Goal: Task Accomplishment & Management: Manage account settings

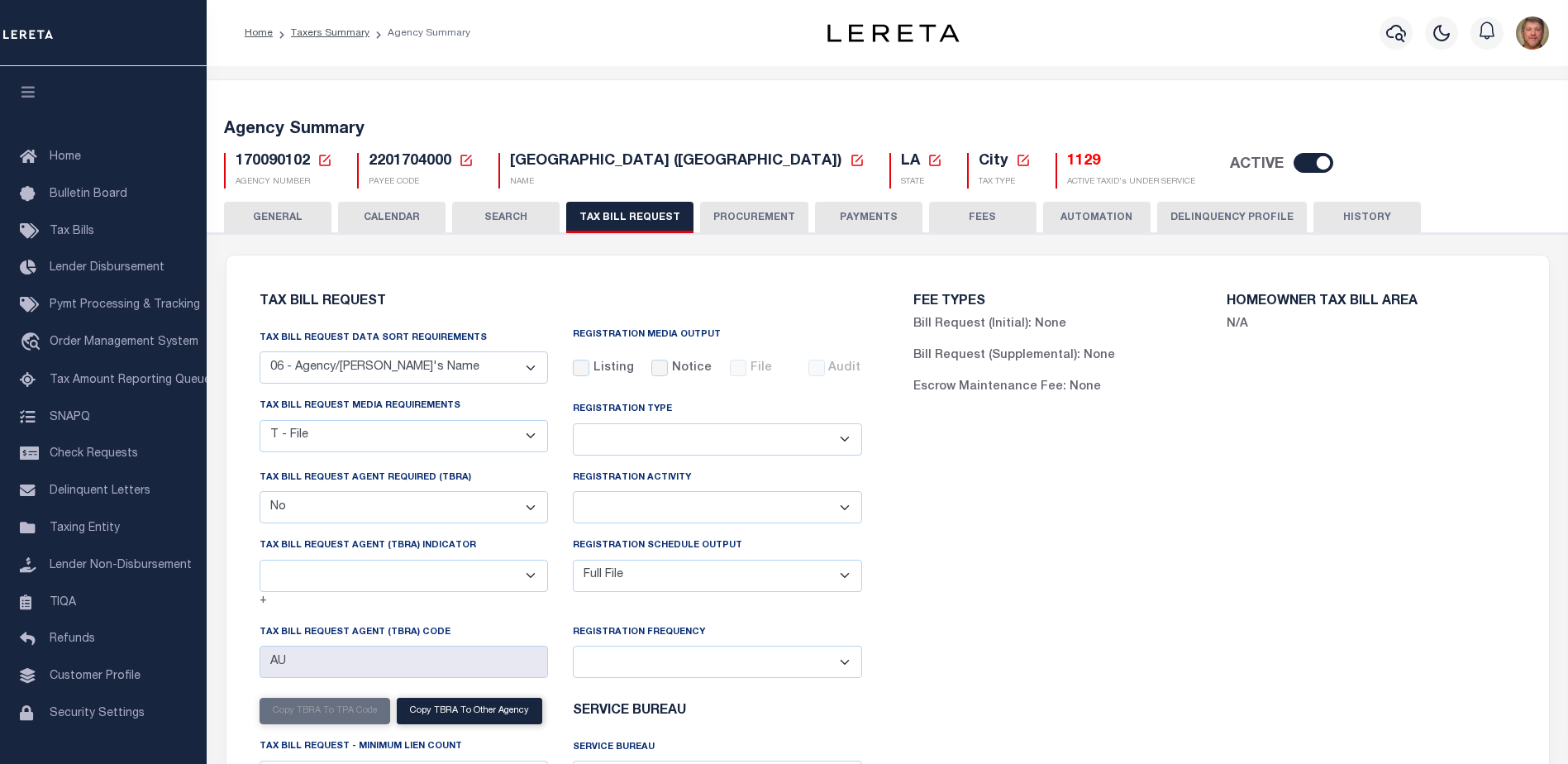
select select "29"
select select "22"
select select "false"
select select "1"
select select
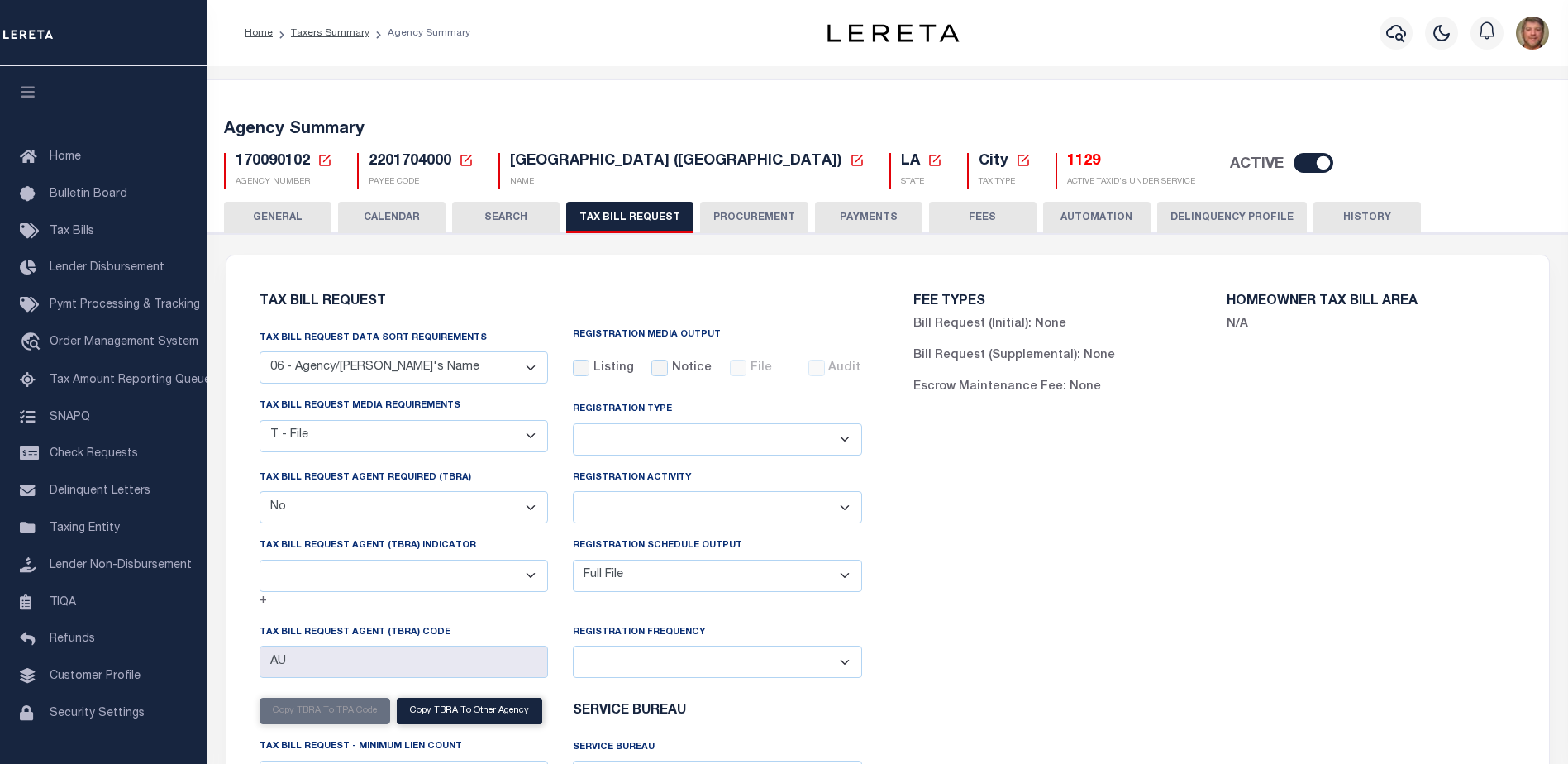
select select "7803021001"
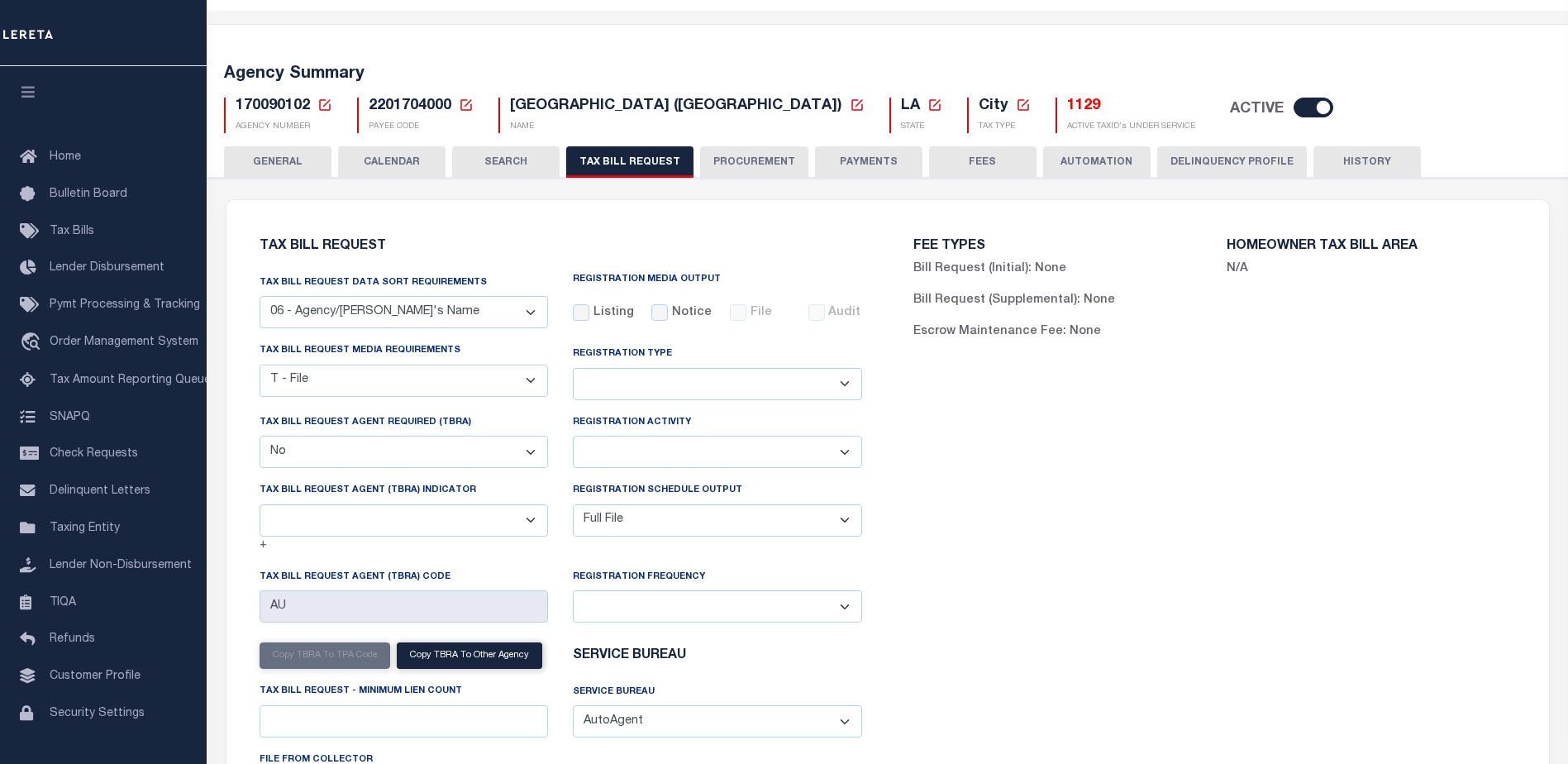
scroll to position [55, 0]
click at [323, 105] on icon at bounding box center [324, 105] width 15 height 15
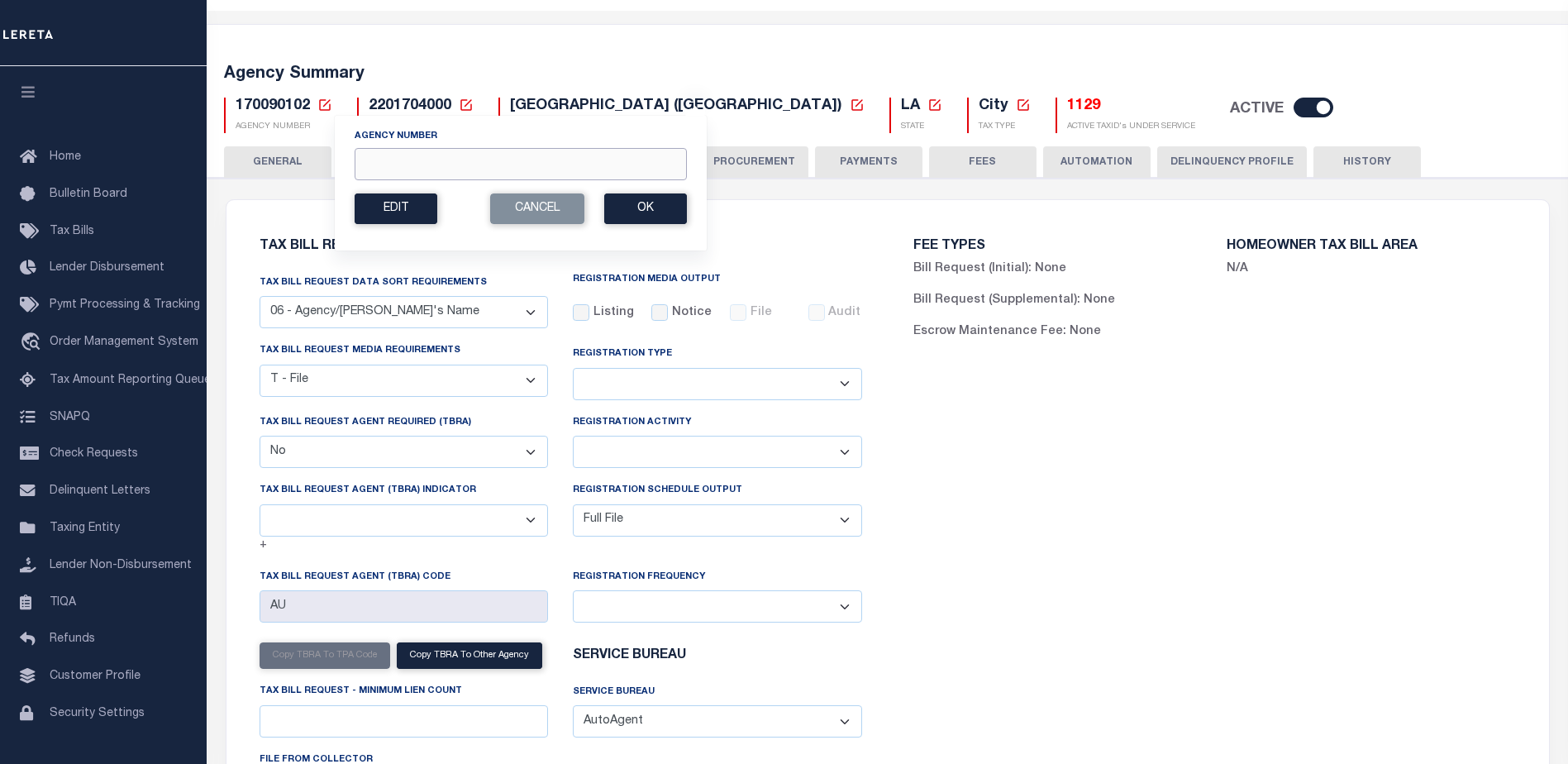
click at [365, 154] on input "Agency Number" at bounding box center [521, 163] width 332 height 32
type input "170098102"
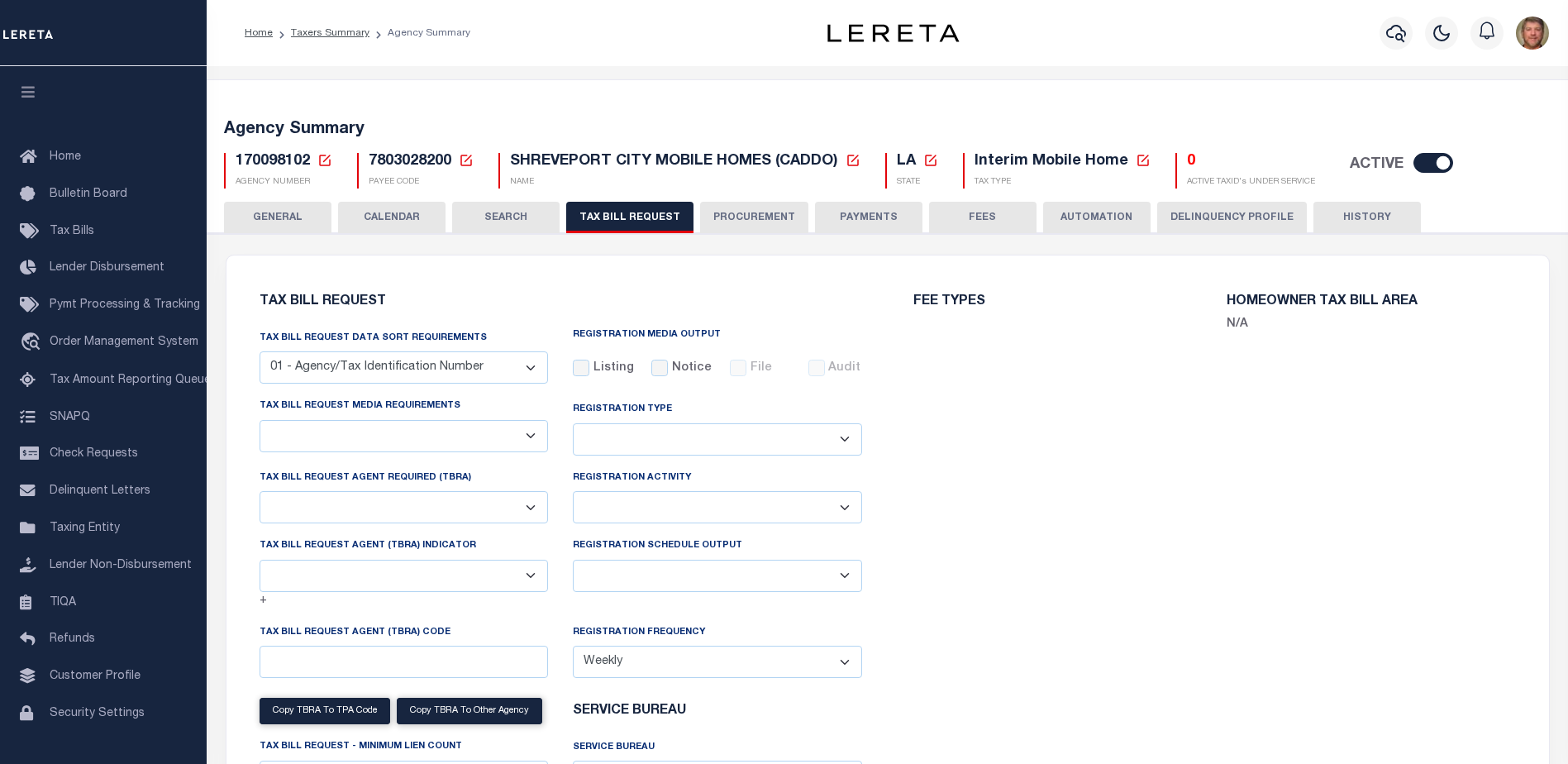
select select "29"
checkbox input "false"
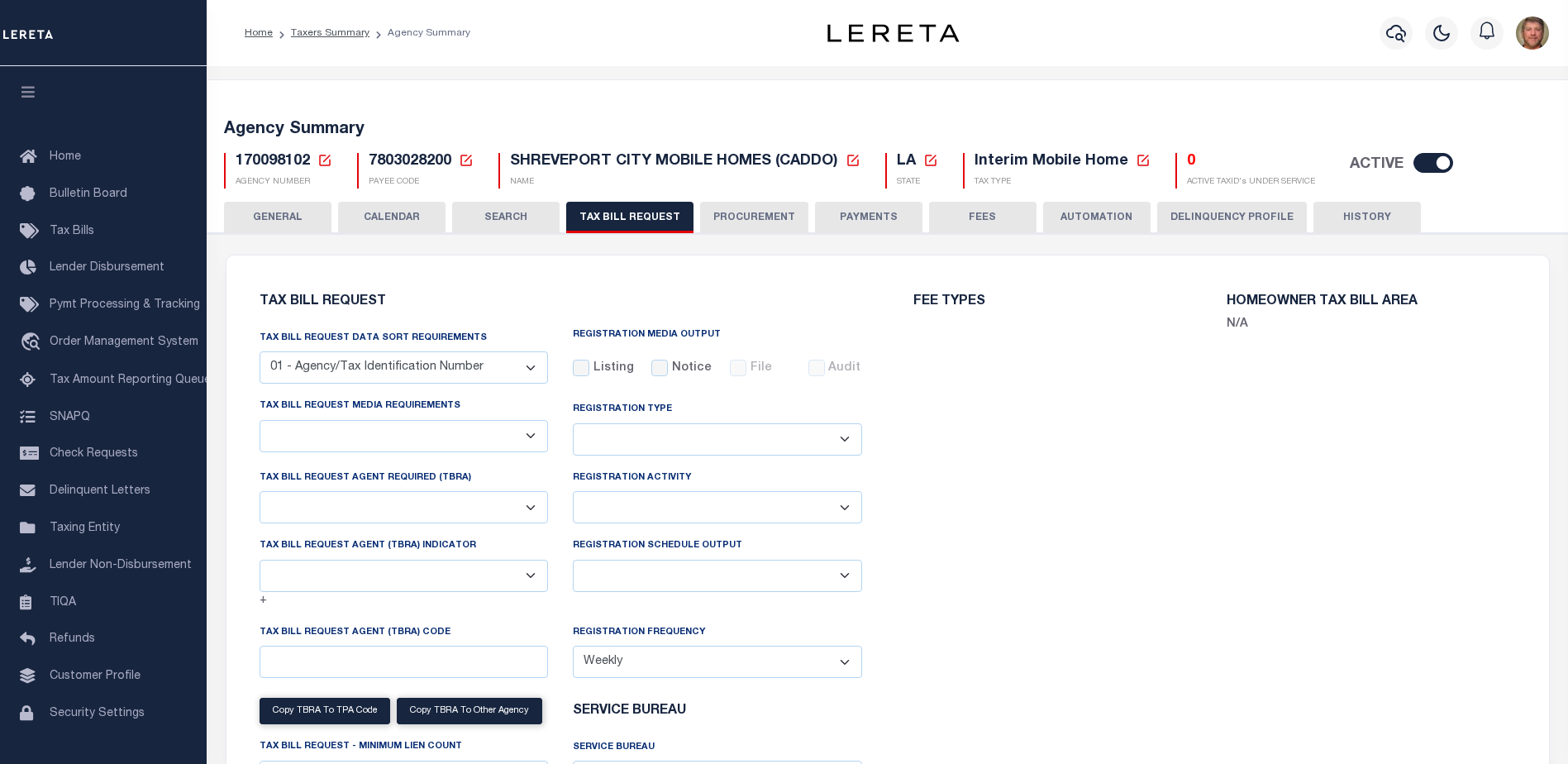
select select "20"
select select "false"
select select
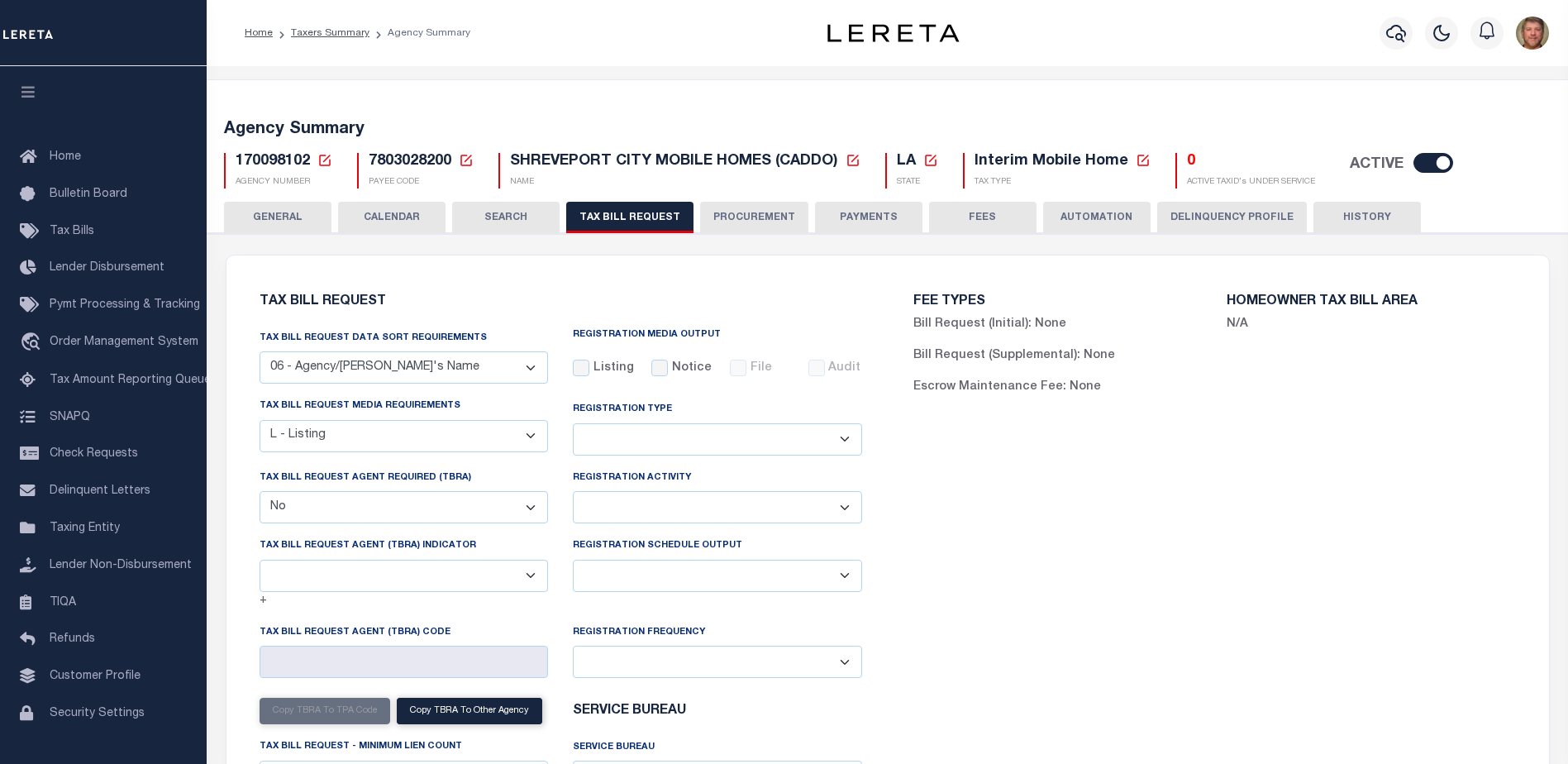
click at [670, 564] on select "Delta File Full File" at bounding box center [717, 575] width 289 height 32
select select "1"
click at [573, 562] on select "Delta File Full File" at bounding box center [717, 575] width 289 height 32
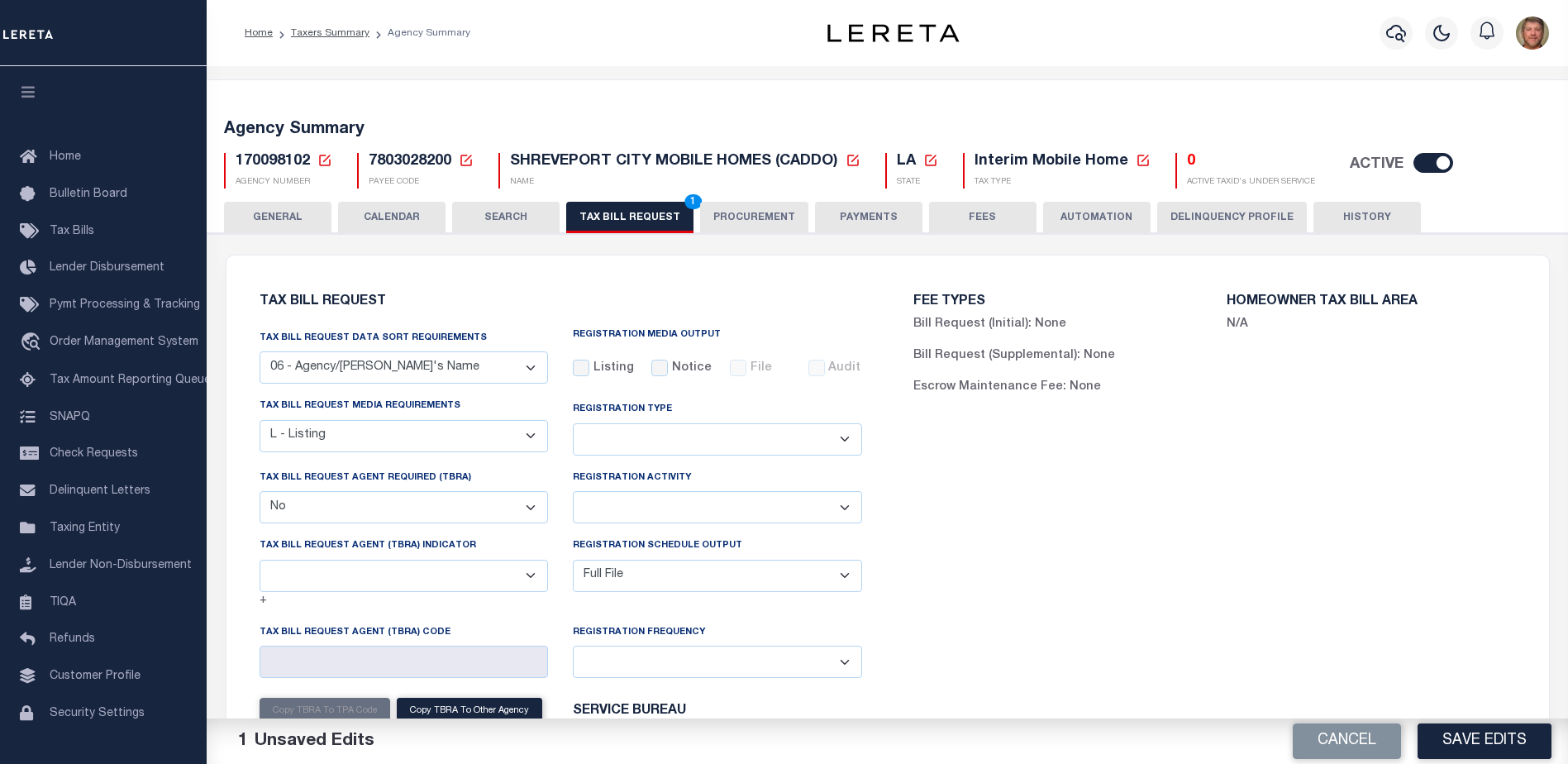
click at [531, 441] on select "A - Listing, File B - Blank Disk E - Notice, Listing F - Form G - Survey L - Li…" at bounding box center [404, 436] width 289 height 32
select select "22"
click at [260, 421] on select "A - Listing, File B - Blank Disk E - Notice, Listing F - Form G - Survey L - Li…" at bounding box center [404, 436] width 289 height 32
click at [1462, 735] on button "Save Edits" at bounding box center [1485, 741] width 134 height 35
click at [652, 571] on select "Delta File Full File" at bounding box center [717, 575] width 289 height 32
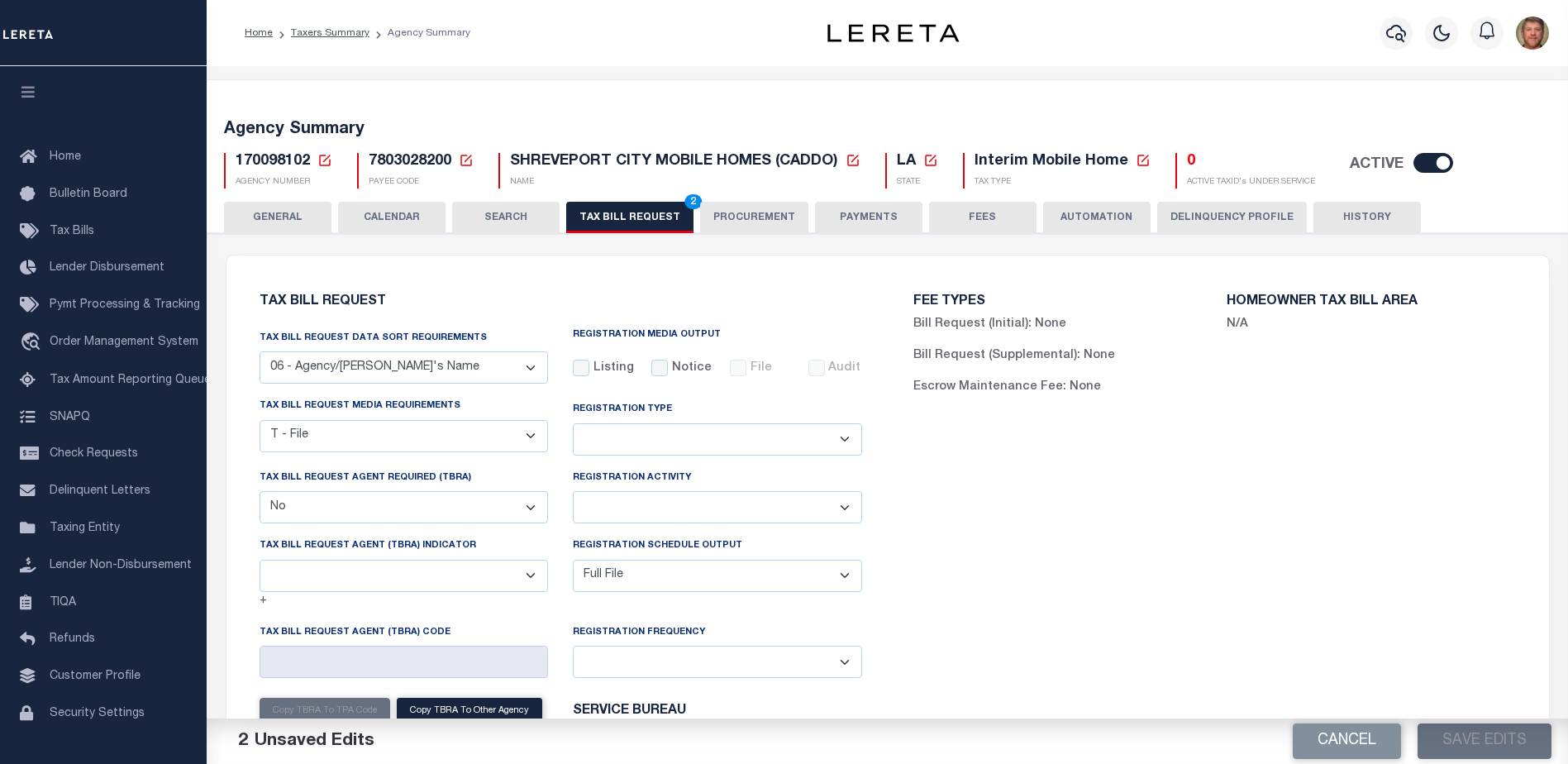
click at [1293, 512] on div "FEE TYPES Bill Request (Initial): None Bill Request (Supplemental): None Escrow…" at bounding box center [1215, 595] width 654 height 639
click at [627, 216] on button "TAX BILL REQUEST 2" at bounding box center [630, 218] width 127 height 32
click at [1445, 734] on button "Save Edits" at bounding box center [1485, 741] width 134 height 35
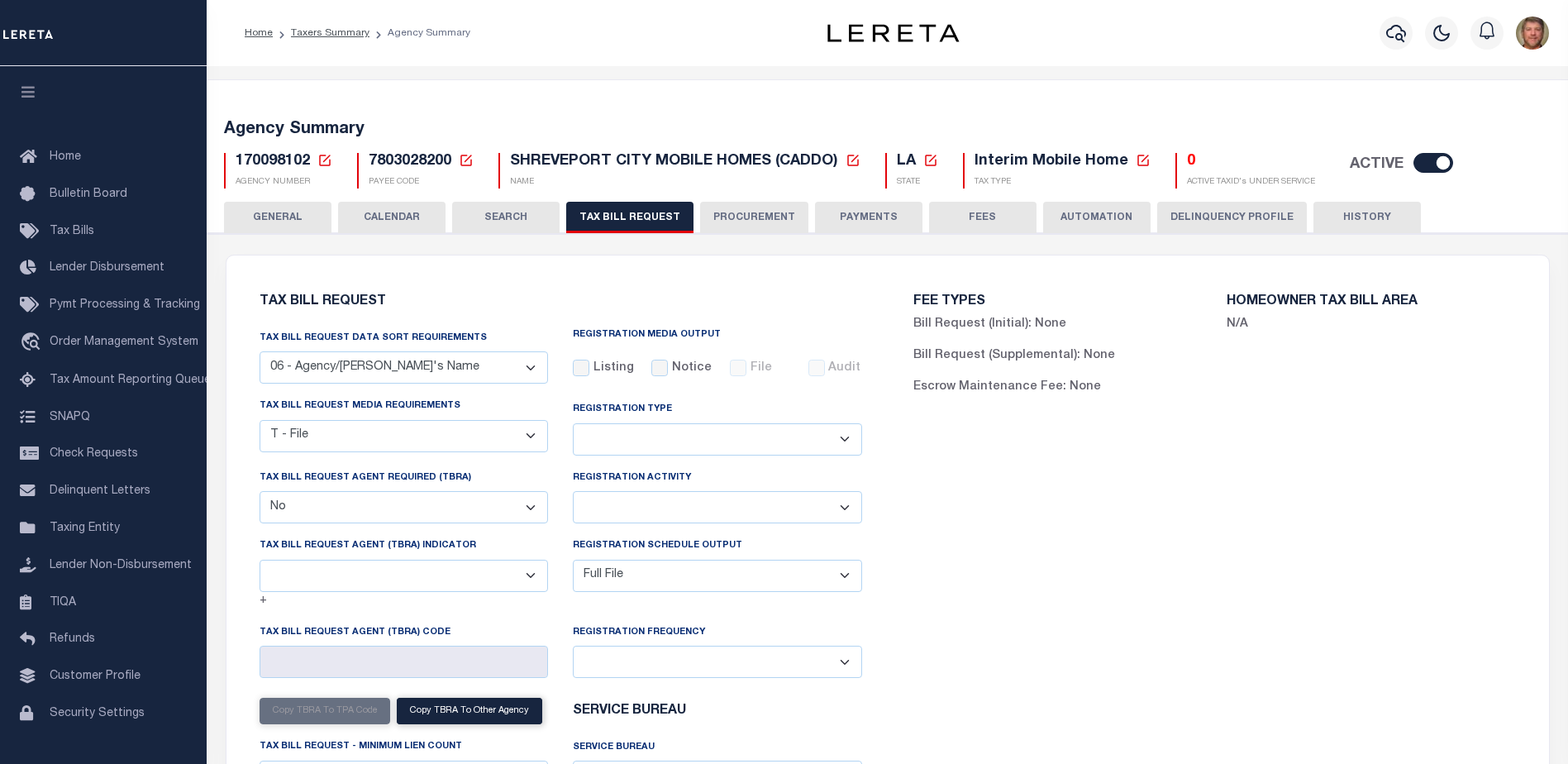
click at [321, 162] on icon at bounding box center [324, 160] width 15 height 15
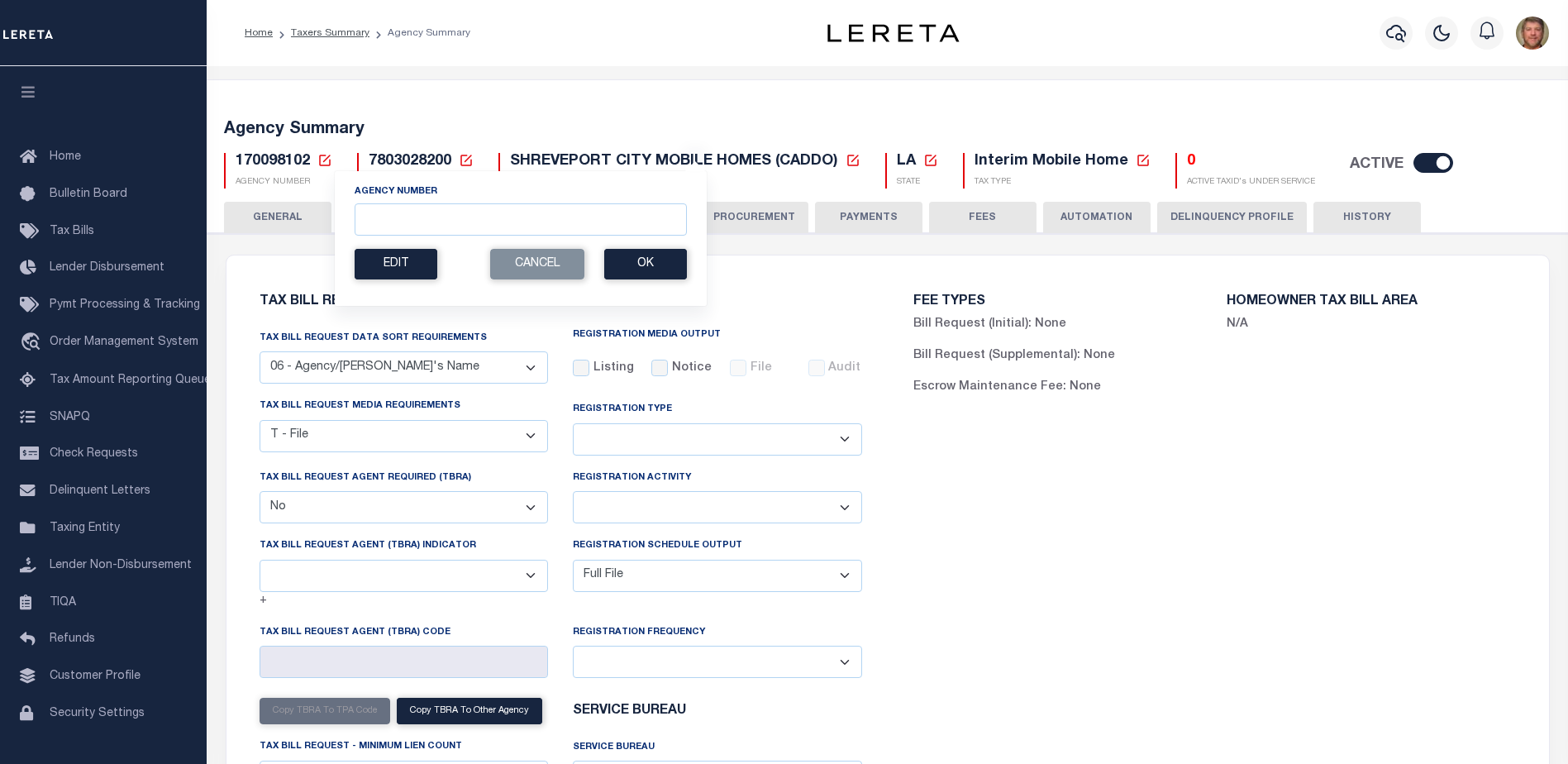
click at [365, 202] on div "Agency Number" at bounding box center [521, 210] width 332 height 51
click at [370, 210] on input "Agency Number" at bounding box center [521, 220] width 332 height 32
type input "170080000"
click at [668, 264] on button "Ok" at bounding box center [646, 263] width 83 height 31
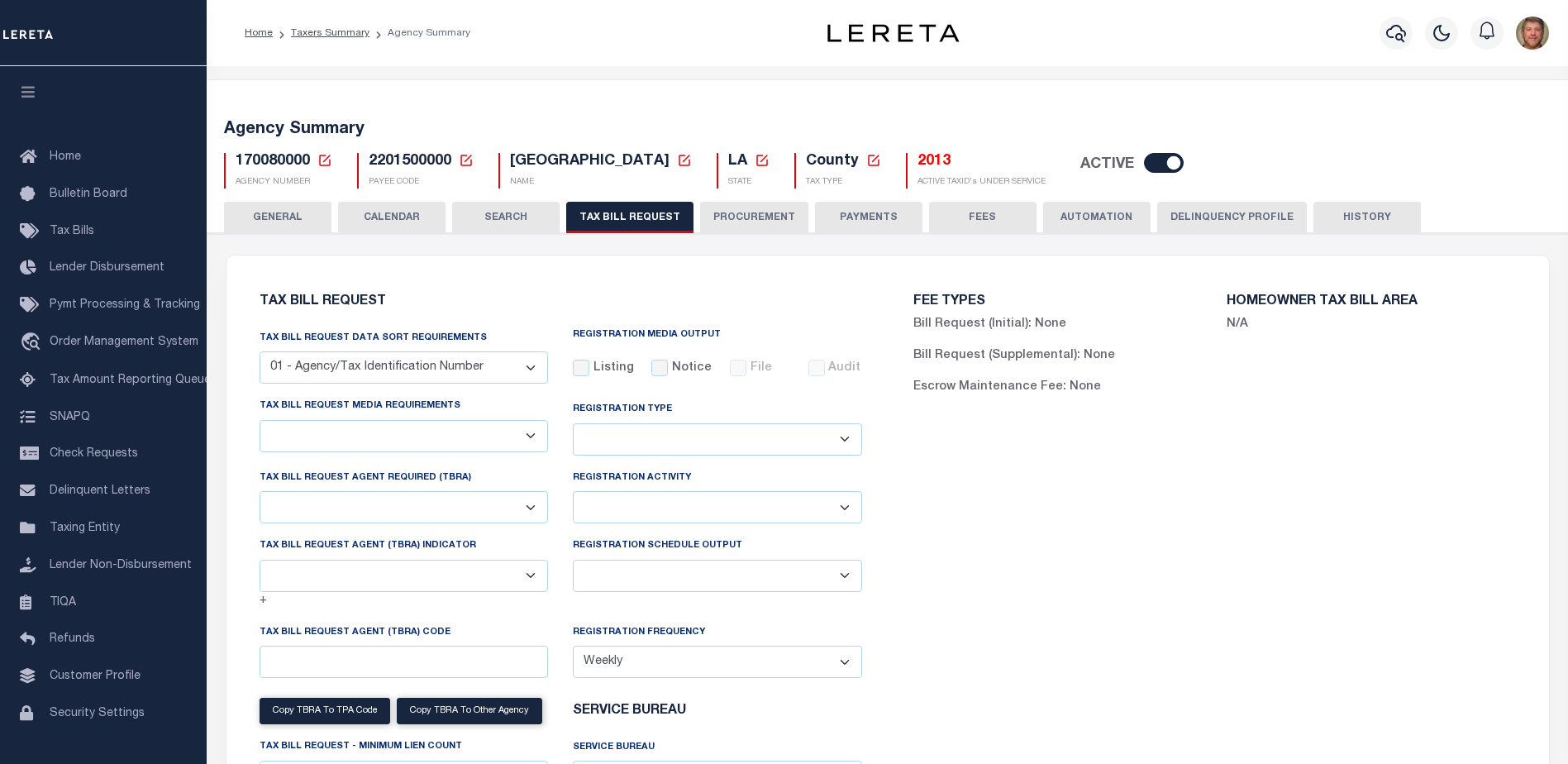
checkbox input "false"
select select "22"
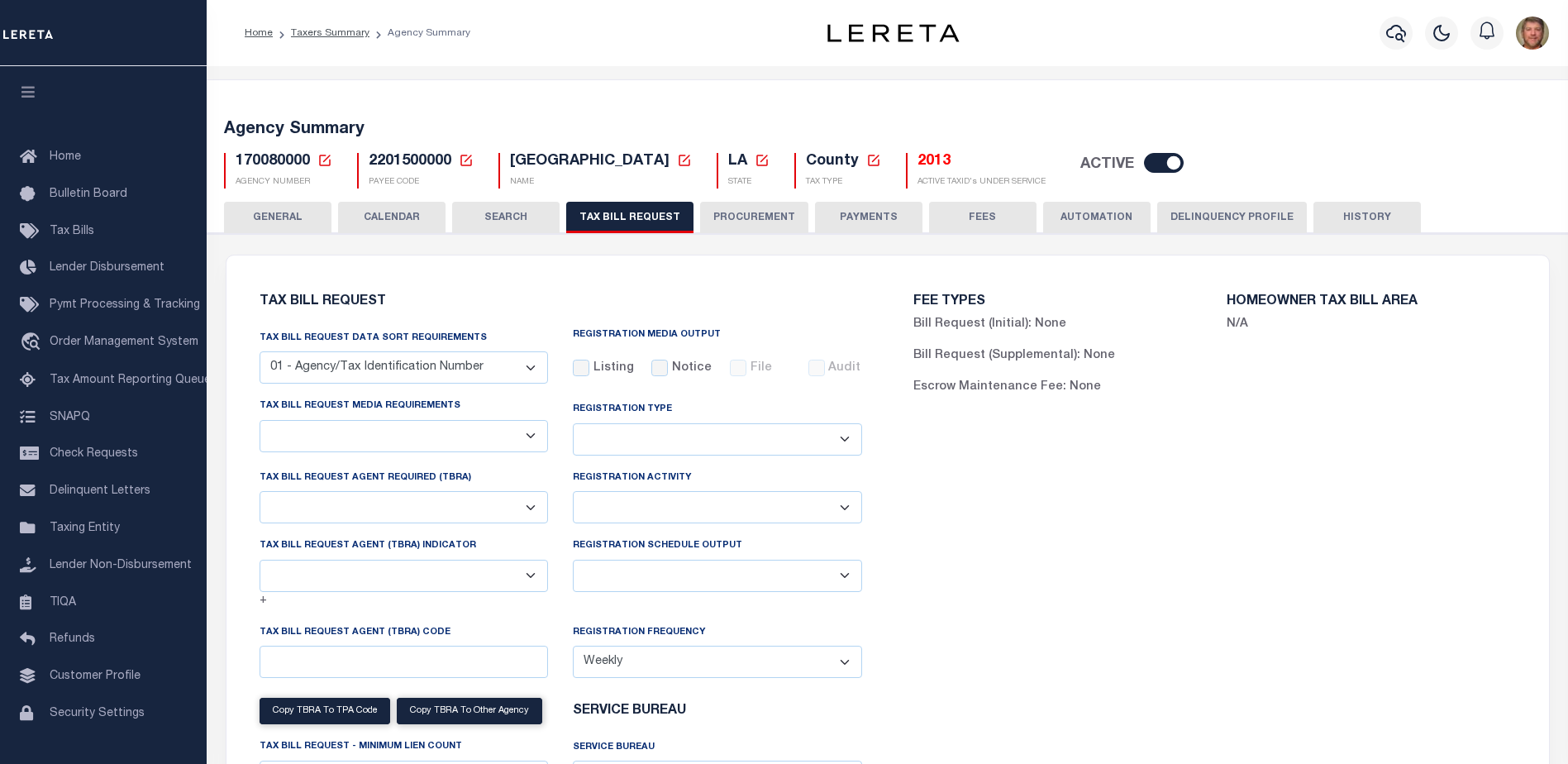
select select "true"
select select "10"
type input "LA"
select select
type input "25"
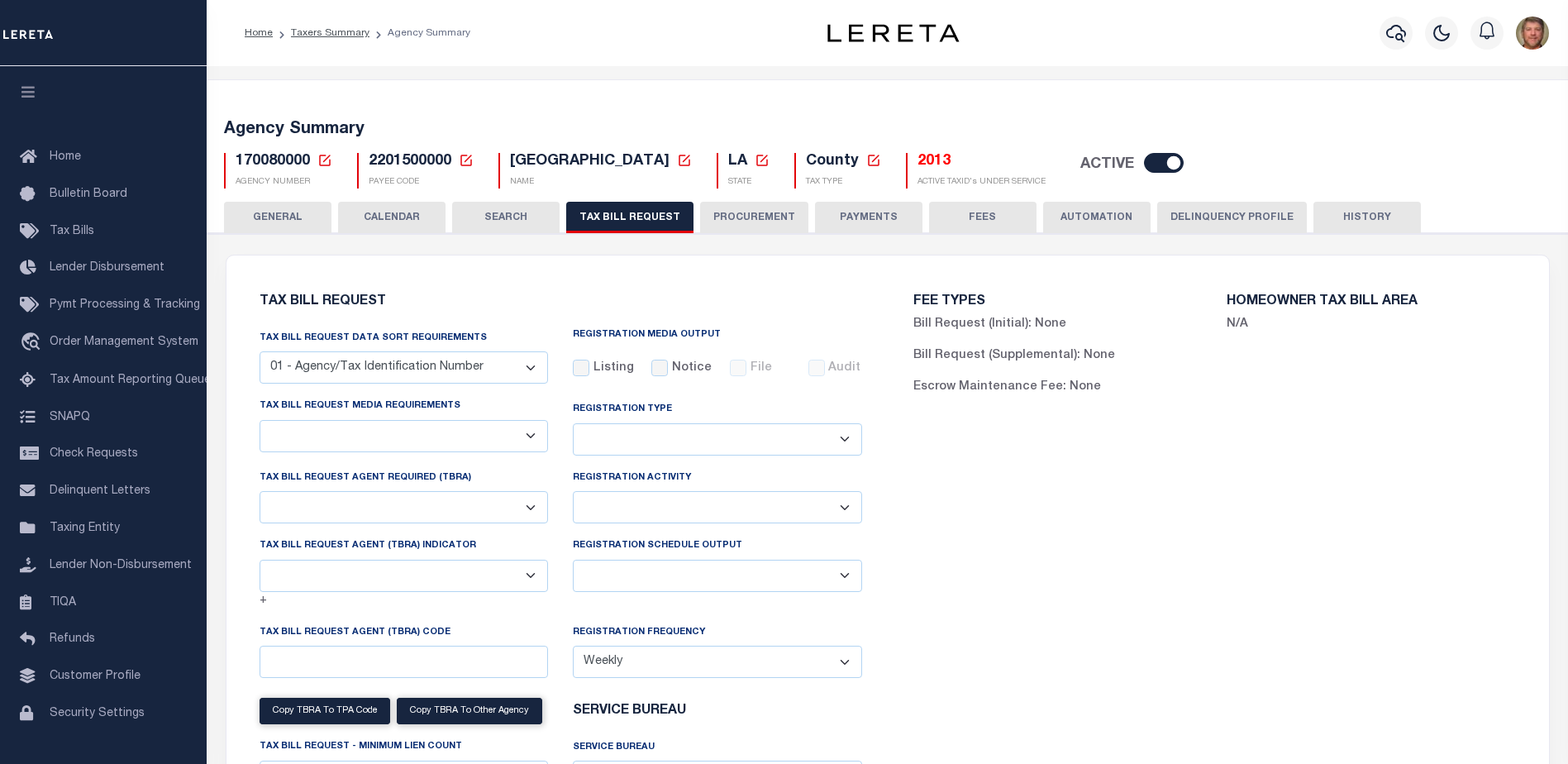
select select "3"
click at [681, 579] on select "Delta File Full File" at bounding box center [717, 575] width 289 height 32
select select "1"
click at [573, 562] on select "Delta File Full File" at bounding box center [717, 575] width 289 height 32
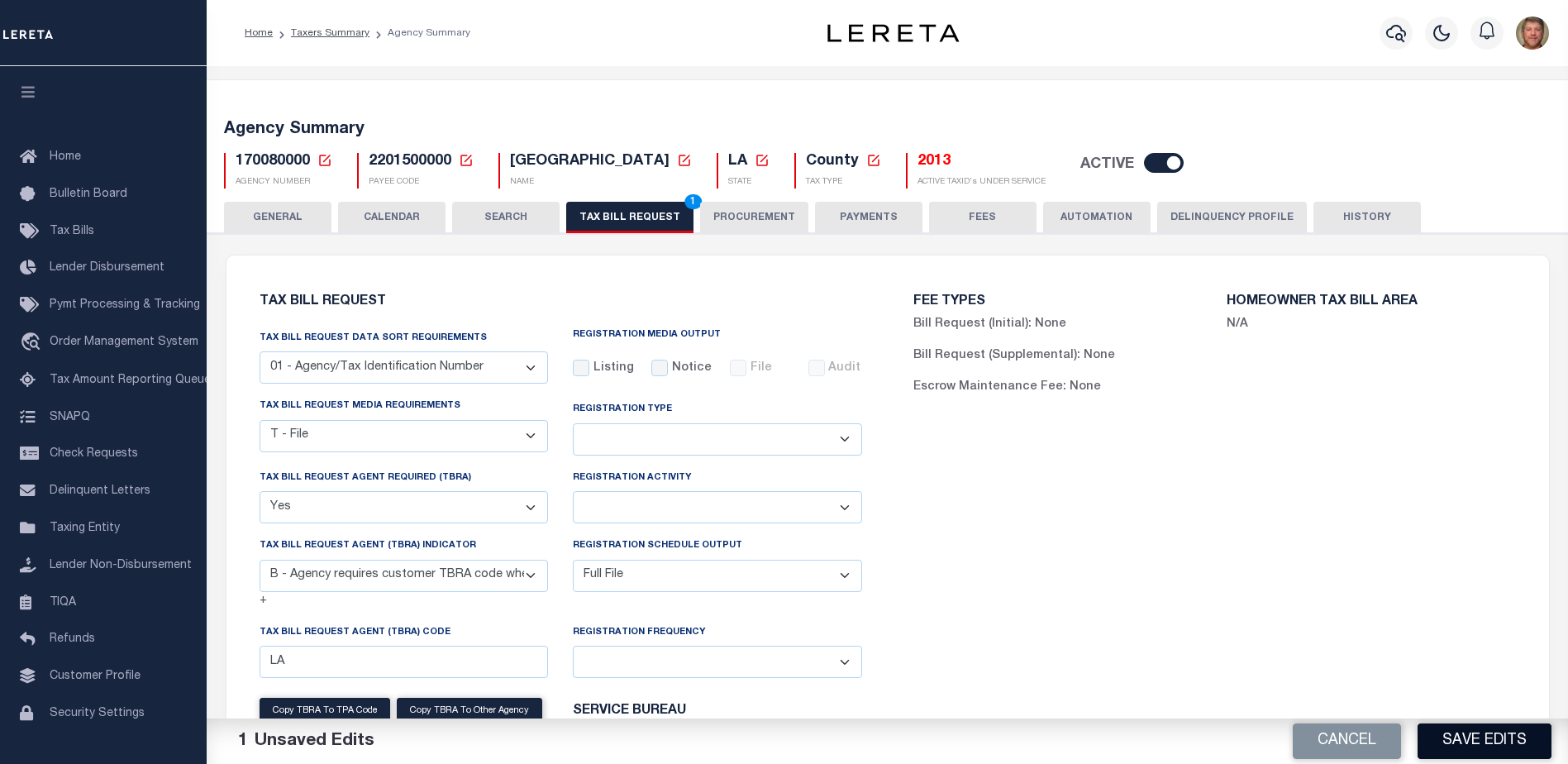
click at [1457, 726] on button "Save Edits" at bounding box center [1485, 741] width 134 height 35
drag, startPoint x: 652, startPoint y: 218, endPoint x: 676, endPoint y: 233, distance: 28.3
click at [652, 219] on button "TAX BILL REQUEST 1" at bounding box center [630, 218] width 127 height 32
click at [1451, 736] on button "Save Edits" at bounding box center [1485, 741] width 134 height 35
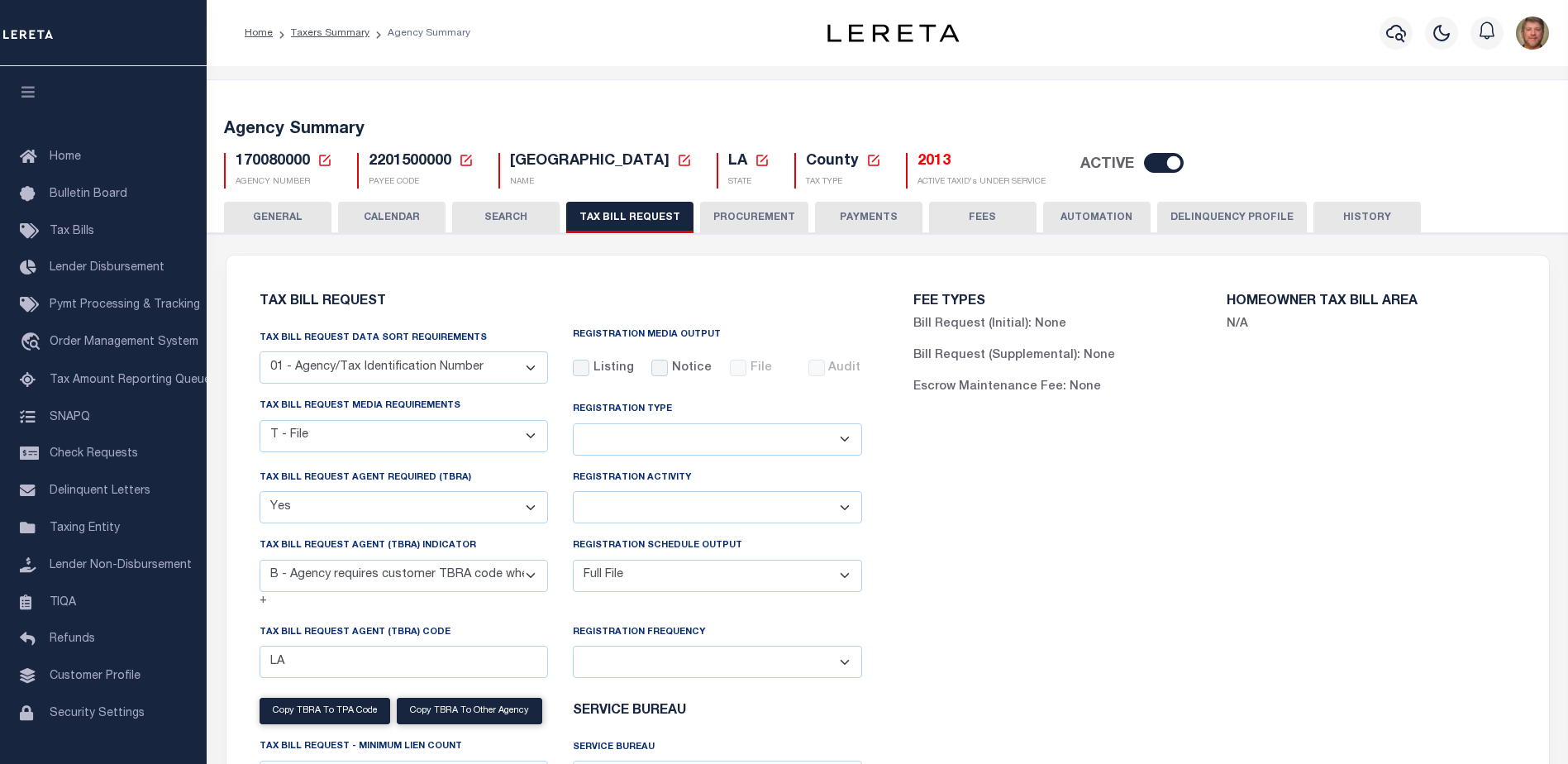
click at [330, 162] on icon at bounding box center [324, 160] width 11 height 11
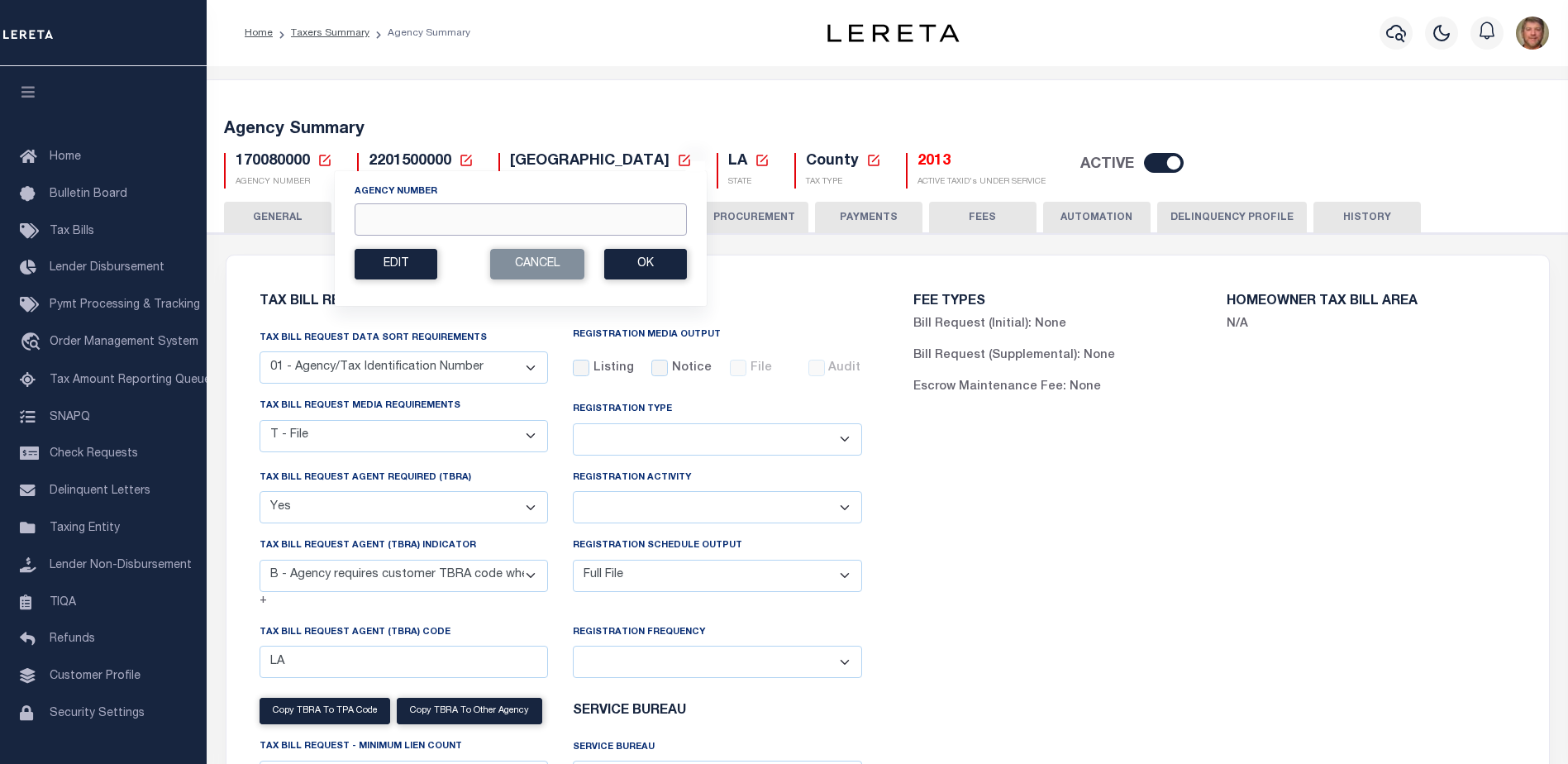
click at [388, 215] on input "Agency Number" at bounding box center [521, 220] width 332 height 32
type input "170080101"
click at [657, 263] on button "Ok" at bounding box center [646, 263] width 83 height 31
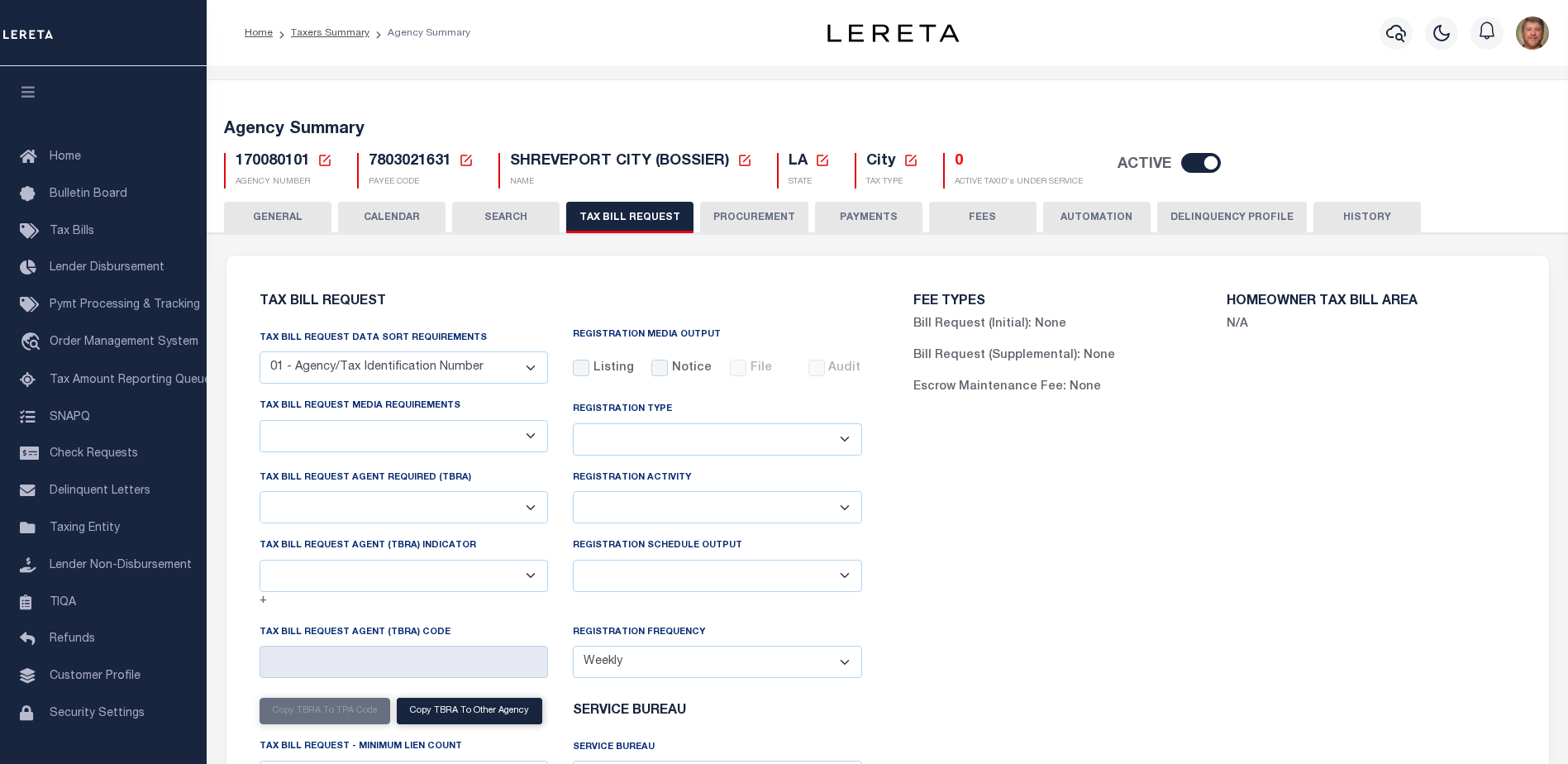
select select "29"
checkbox input "false"
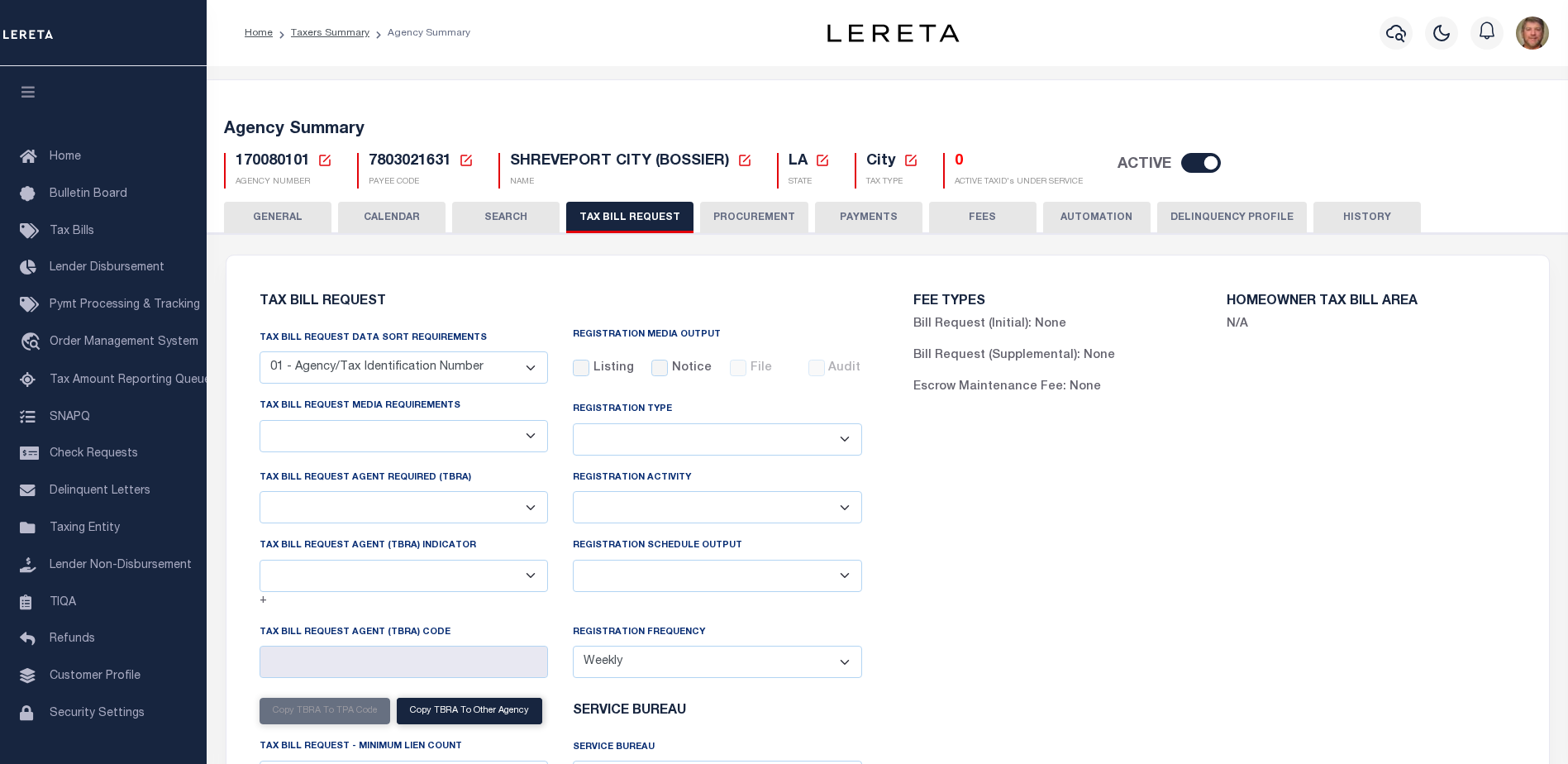
select select "22"
select select "false"
select select
select select "7803021001"
click at [633, 581] on select "Delta File Full File" at bounding box center [717, 575] width 289 height 32
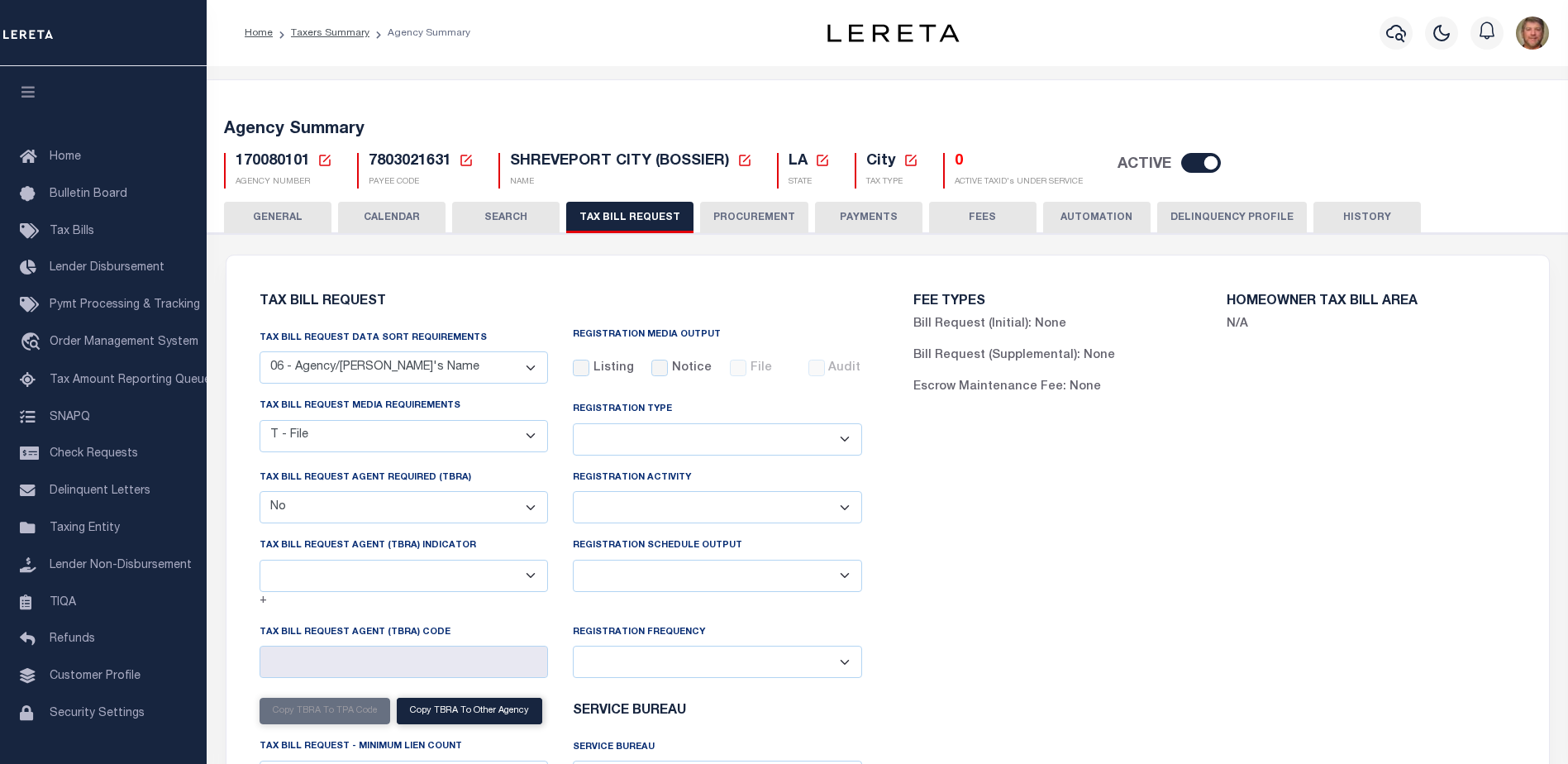
select select "1"
click at [573, 562] on select "Delta File Full File" at bounding box center [717, 575] width 289 height 32
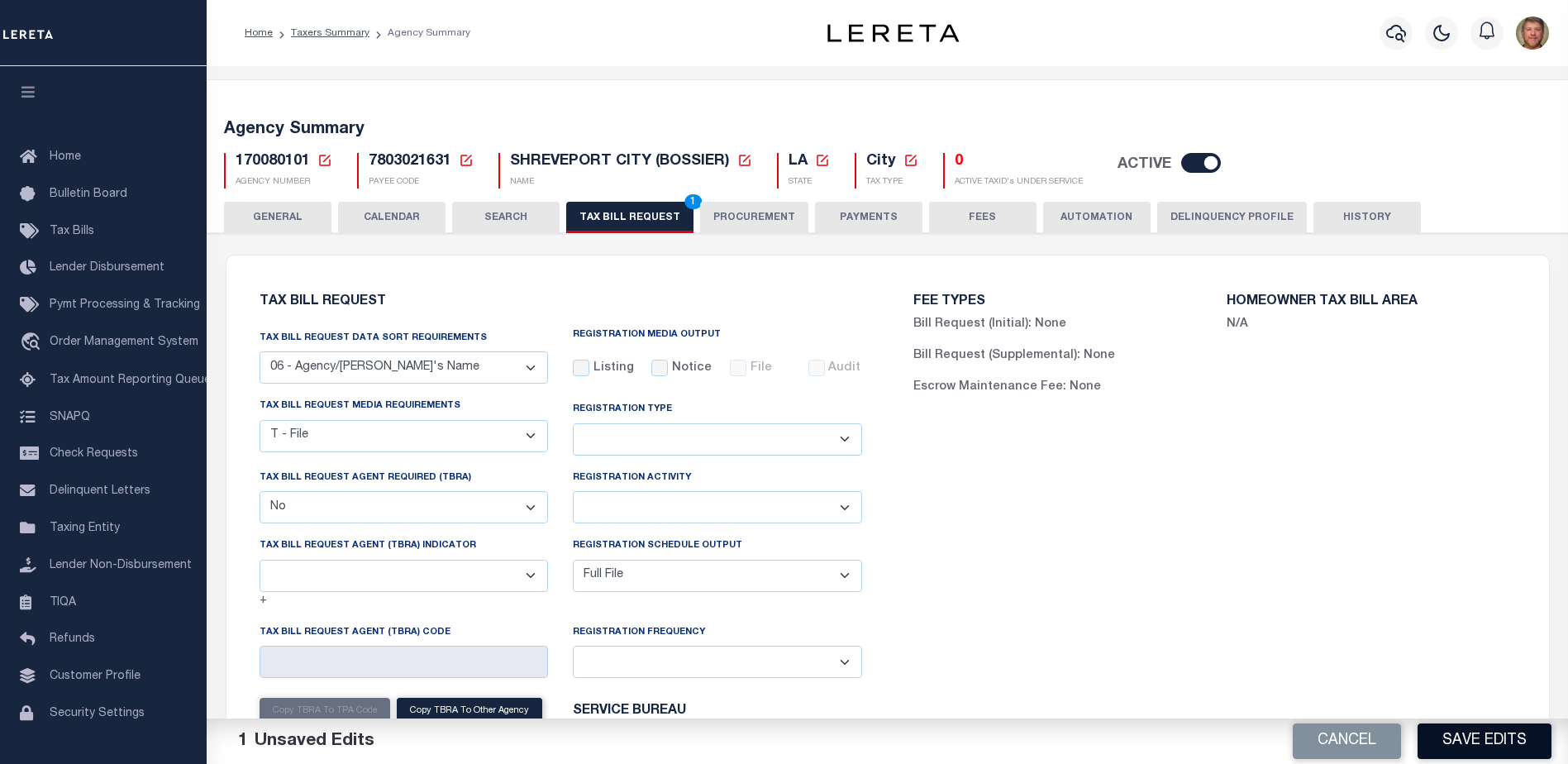
click at [1452, 745] on button "Save Edits" at bounding box center [1485, 741] width 134 height 35
click at [628, 211] on button "TAX BILL REQUEST 1" at bounding box center [630, 218] width 127 height 32
drag, startPoint x: 1463, startPoint y: 736, endPoint x: 1453, endPoint y: 732, distance: 10.8
click at [1462, 736] on button "Save Edits" at bounding box center [1485, 741] width 134 height 35
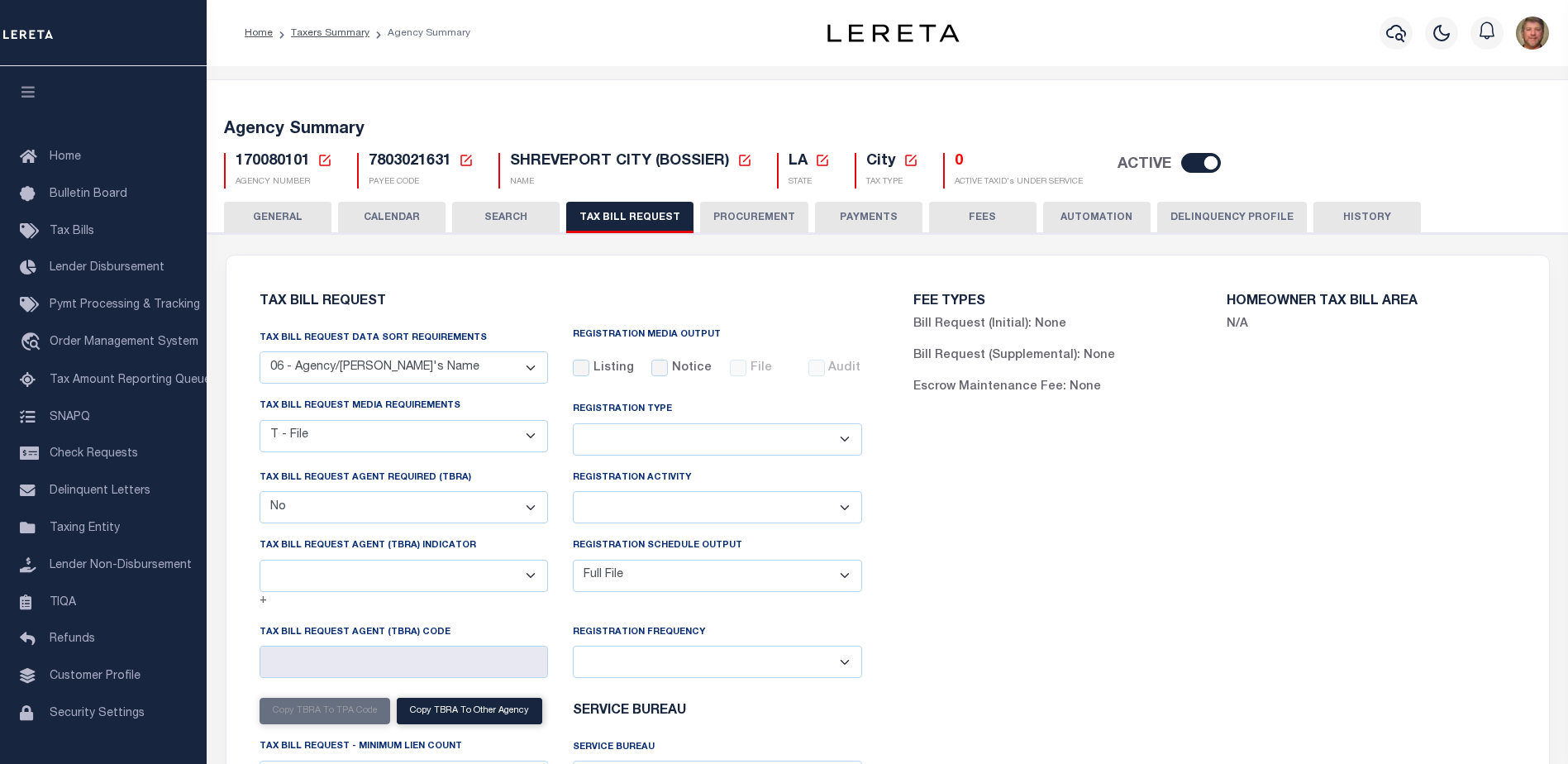
click at [322, 159] on icon at bounding box center [324, 160] width 15 height 15
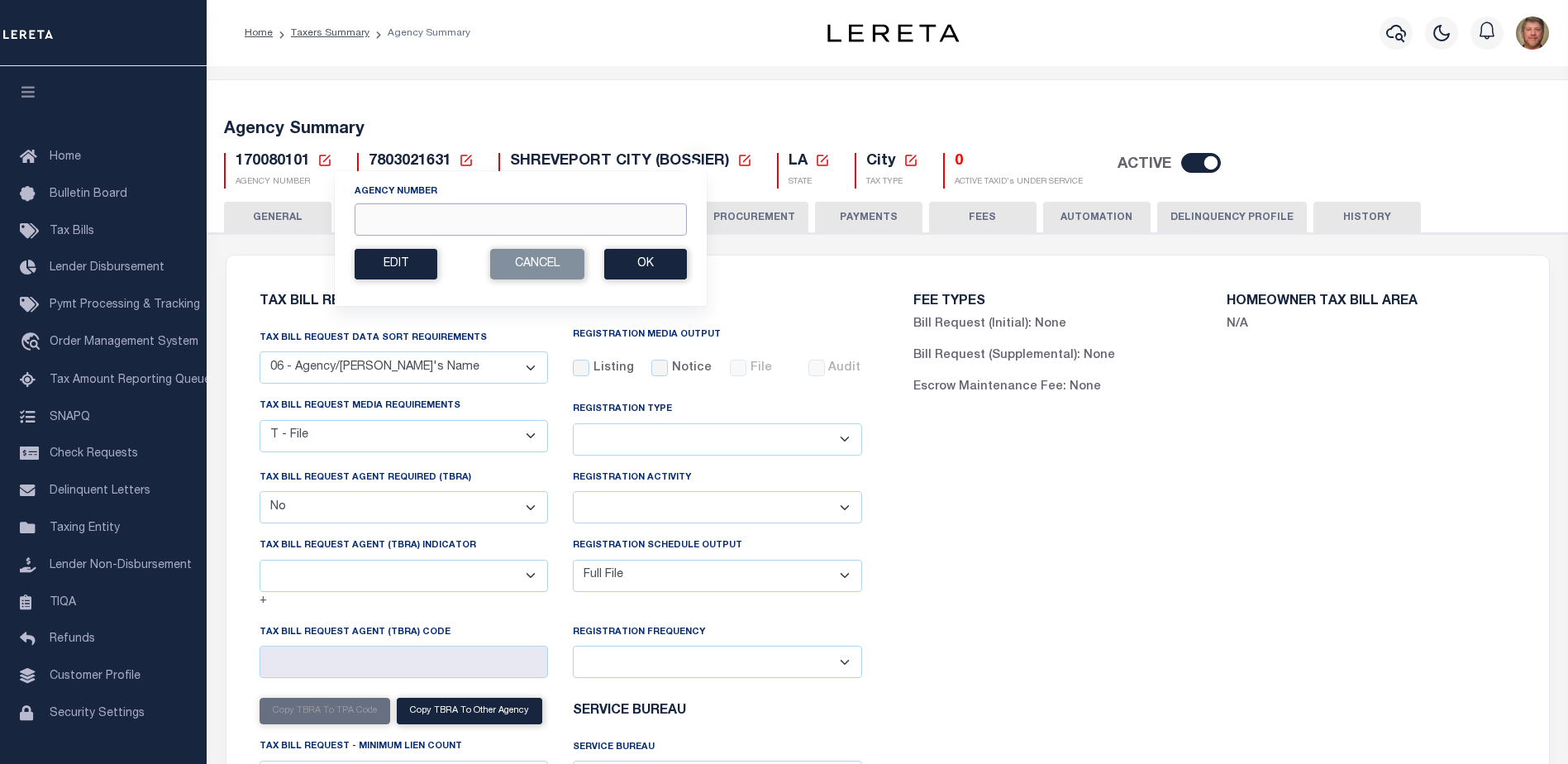
click at [401, 221] on input "Agency Number" at bounding box center [521, 220] width 332 height 32
type input "170088101"
click at [650, 263] on button "Ok" at bounding box center [646, 263] width 83 height 31
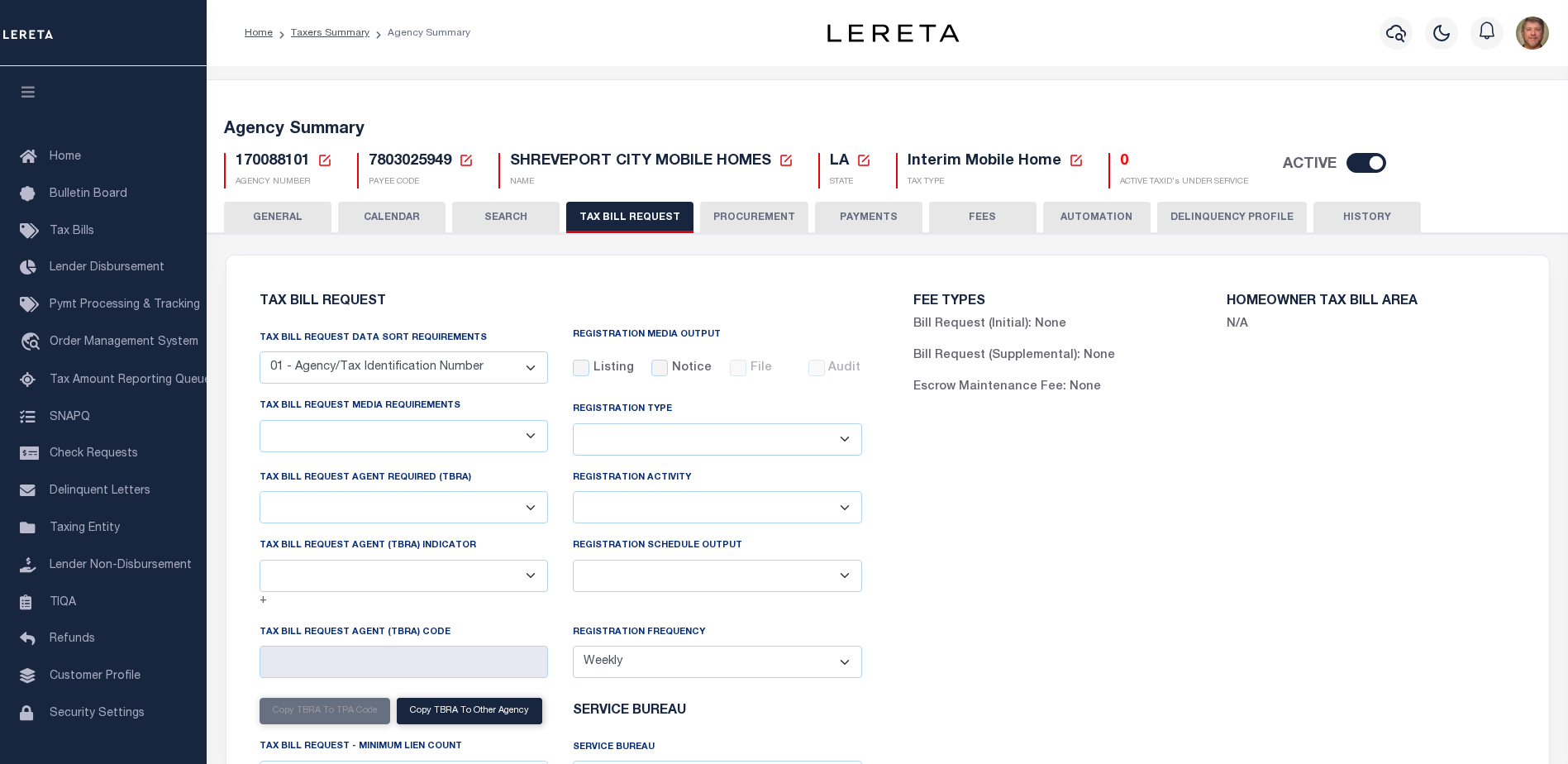
select select "29"
checkbox input "false"
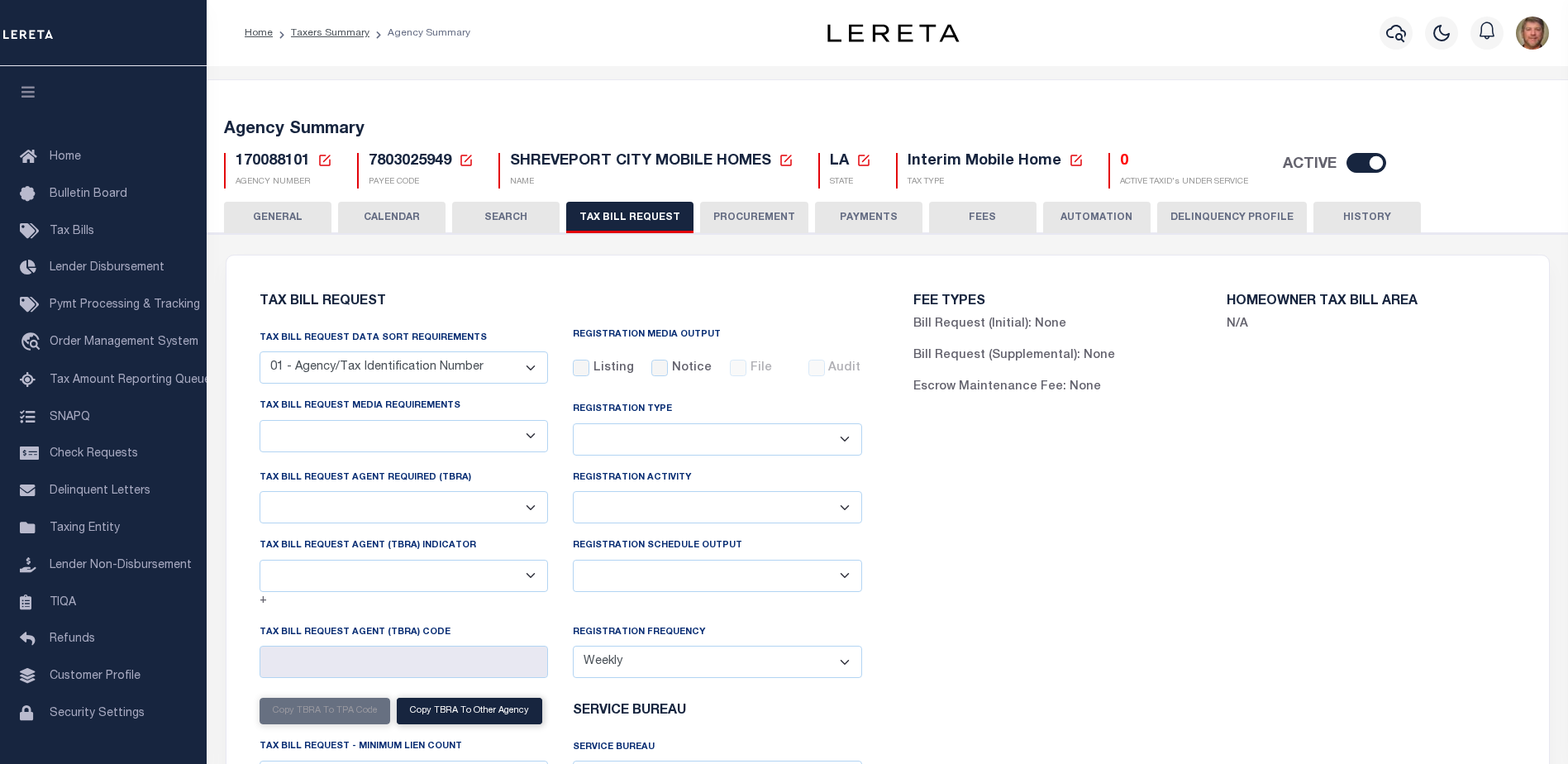
select select "20"
select select "false"
select select
type input "10"
select select "1"
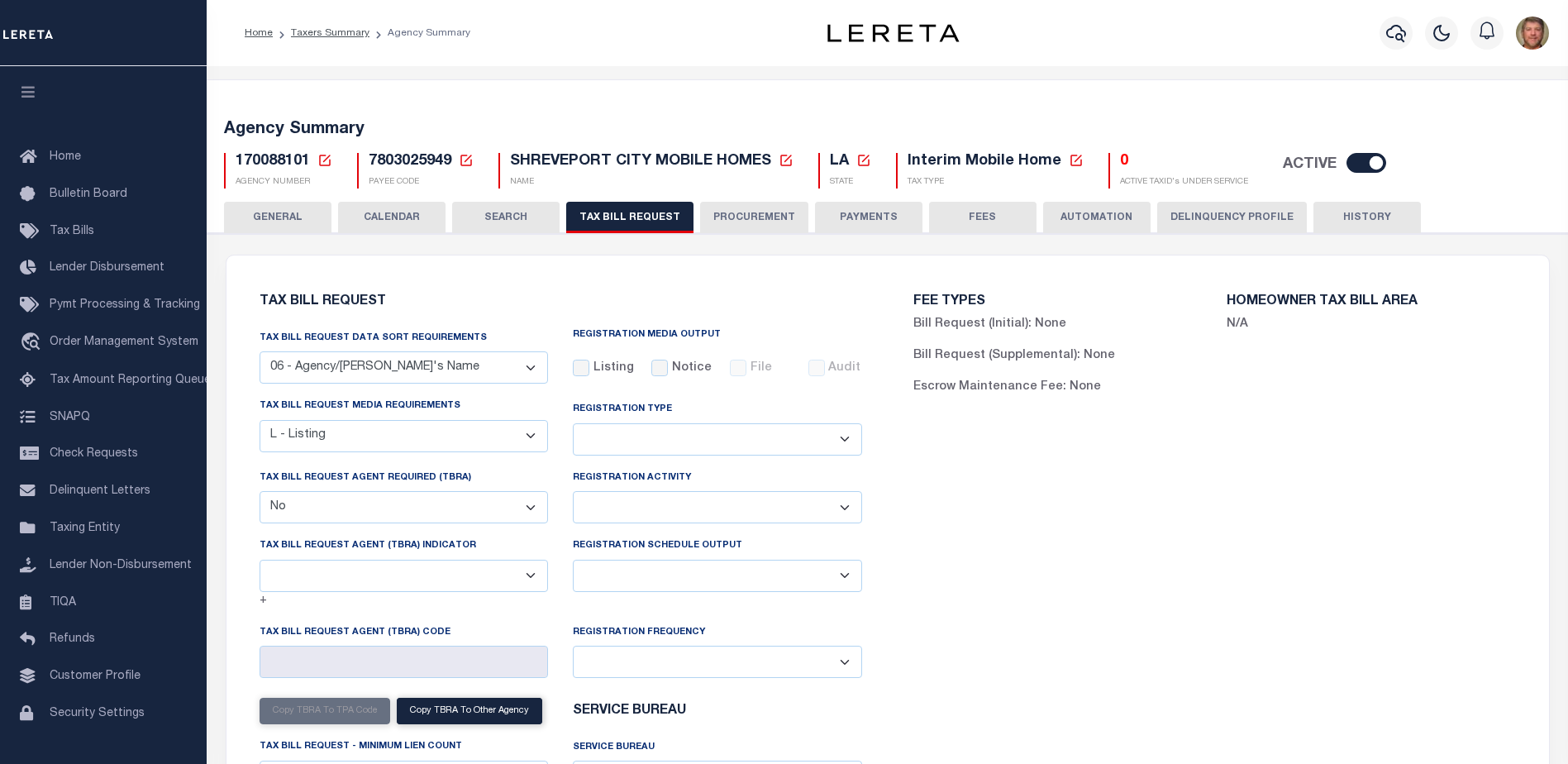
click at [354, 432] on select "A - Listing, File B - Blank Disk E - Notice, Listing F - Form G - Survey L - Li…" at bounding box center [404, 436] width 289 height 32
click at [527, 439] on select "A - Listing, File B - Blank Disk E - Notice, Listing F - Form G - Survey L - Li…" at bounding box center [404, 436] width 289 height 32
click at [530, 436] on select "A - Listing, File B - Blank Disk E - Notice, Listing F - Form G - Survey L - Li…" at bounding box center [404, 436] width 289 height 32
select select "22"
click at [260, 421] on select "A - Listing, File B - Blank Disk E - Notice, Listing F - Form G - Survey L - Li…" at bounding box center [404, 436] width 289 height 32
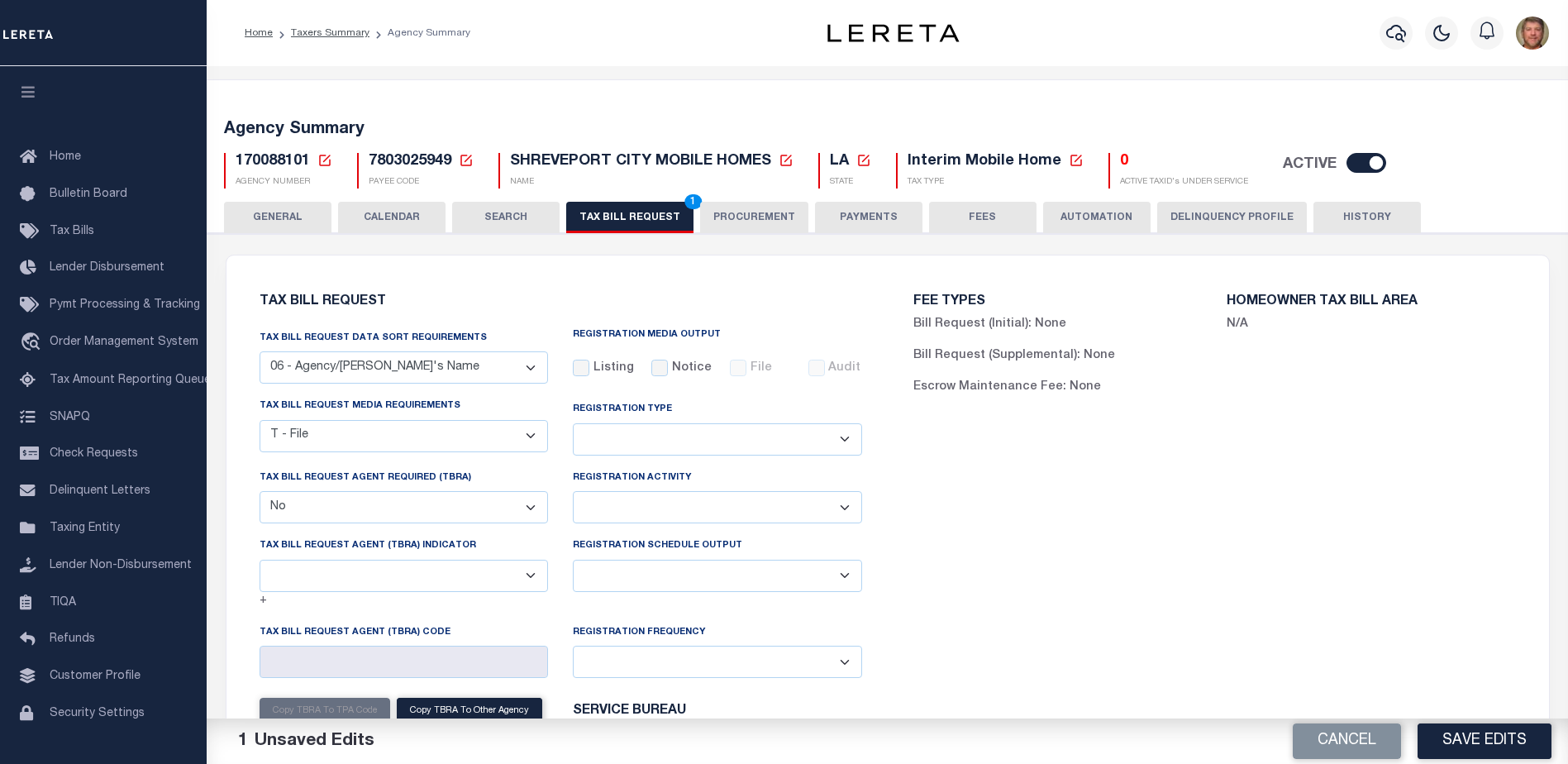
click at [682, 575] on select "Delta File Full File" at bounding box center [717, 575] width 289 height 32
select select "1"
click at [573, 562] on select "Delta File Full File" at bounding box center [717, 575] width 289 height 32
click at [1450, 726] on button "Save Edits" at bounding box center [1485, 741] width 134 height 35
click at [632, 206] on button "TAX BILL REQUEST 2" at bounding box center [630, 218] width 127 height 32
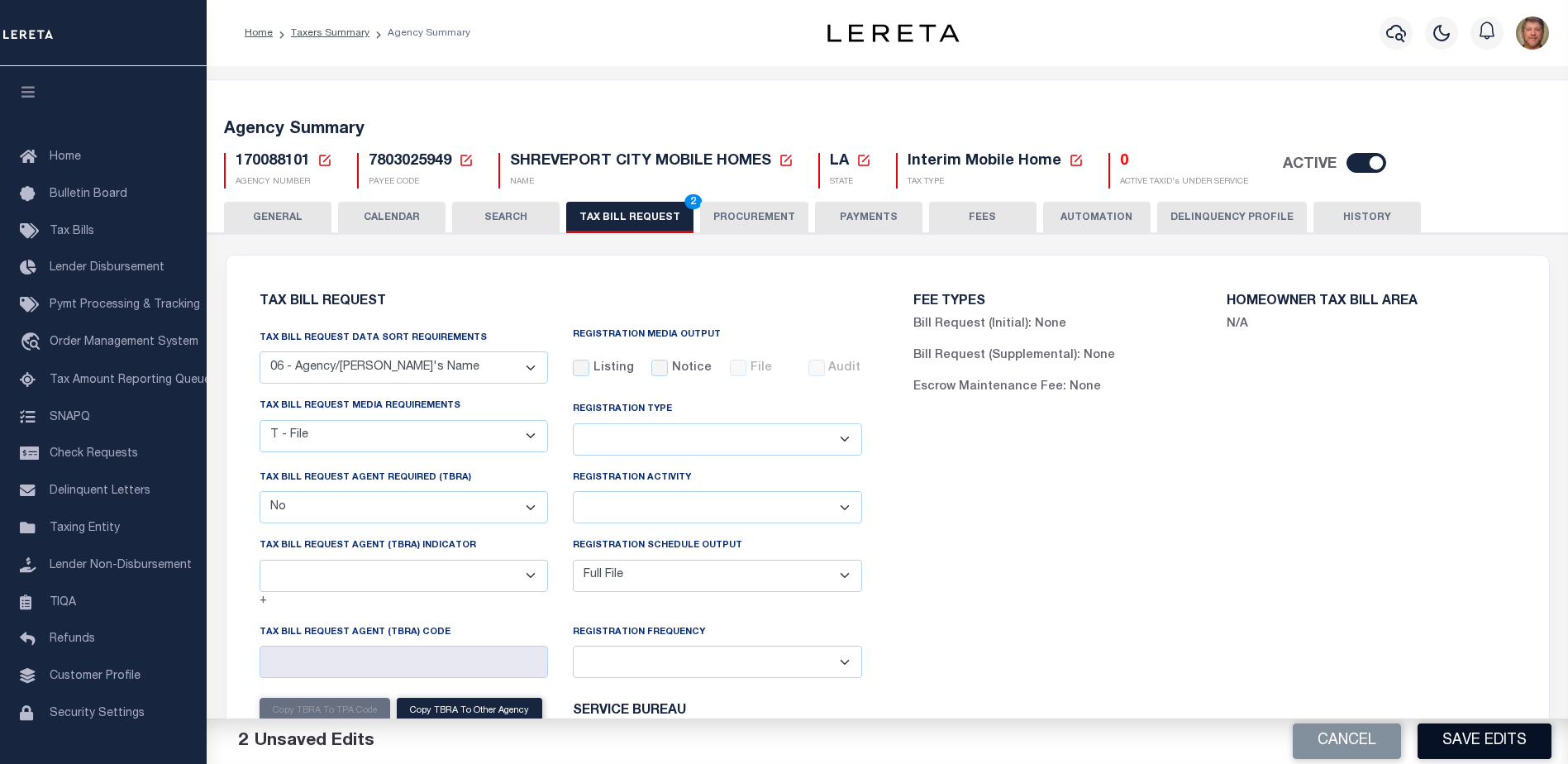
click at [1485, 730] on button "Save Edits" at bounding box center [1485, 741] width 134 height 35
